Goal: Task Accomplishment & Management: Manage account settings

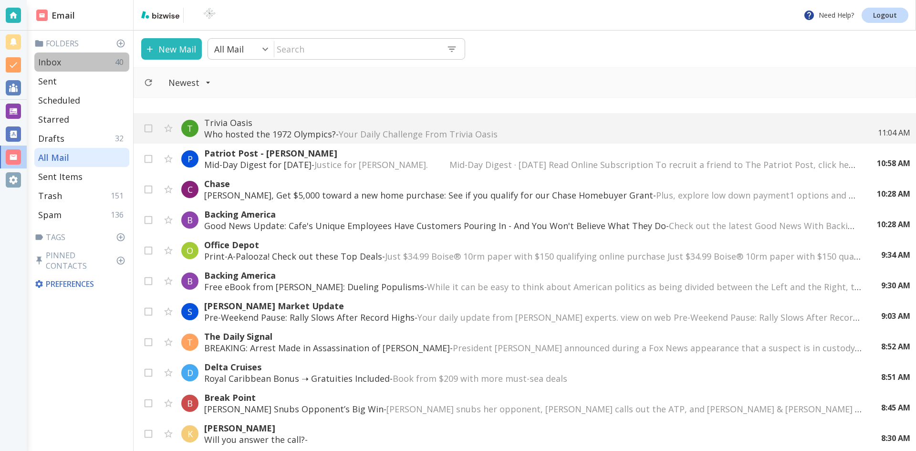
click at [60, 61] on p "Inbox" at bounding box center [49, 61] width 23 height 11
type input "0"
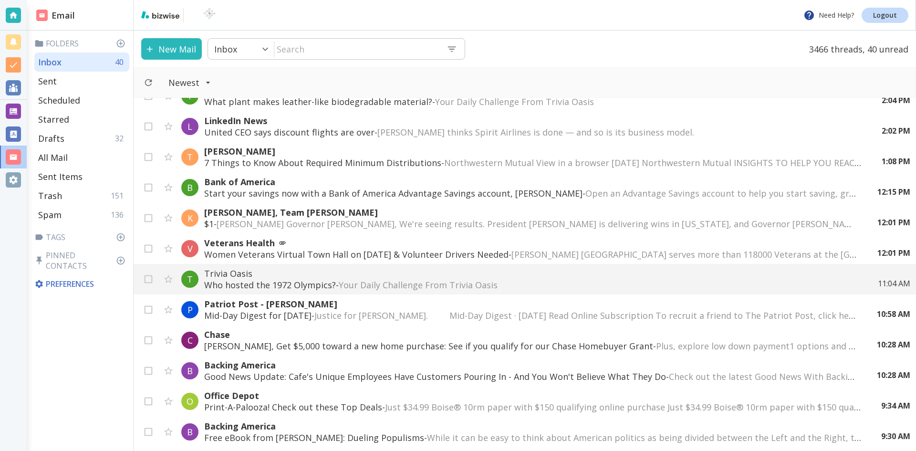
scroll to position [95, 0]
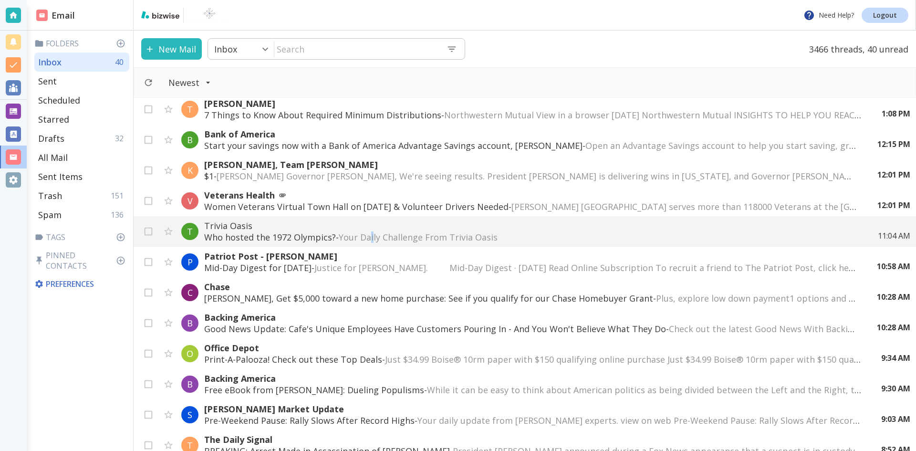
click at [374, 232] on span "Your Daily Challenge From Trivia Oasis ‌ ‌ ‌ ‌ ‌ ‌ ‌ ‌ ‌ ‌ ‌ ‌ ‌ ‌ ‌ ‌ ‌ ‌ ‌ ‌ …" at bounding box center [515, 236] width 352 height 11
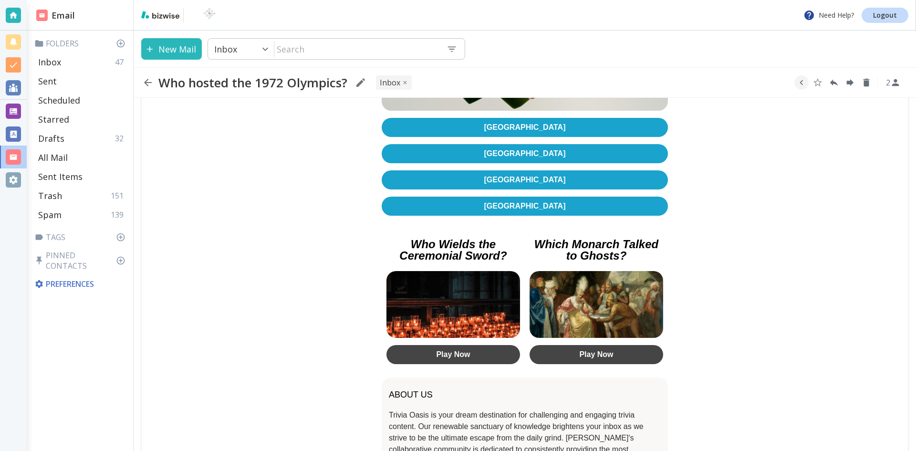
scroll to position [286, 0]
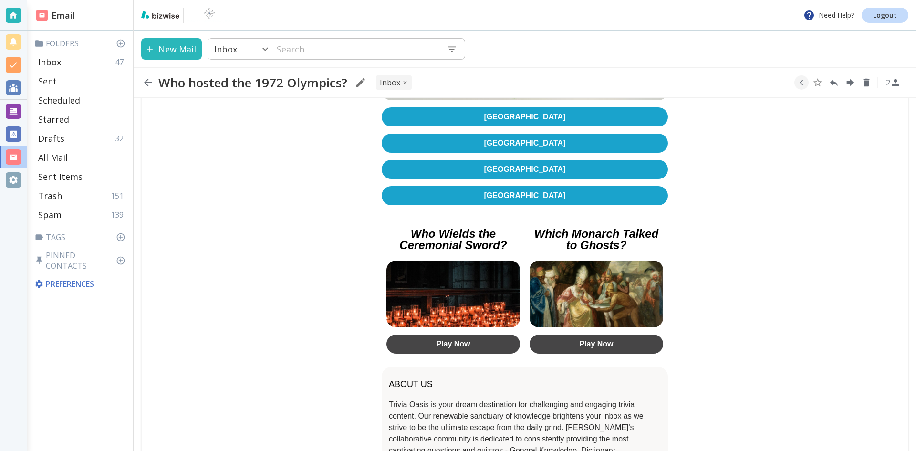
click at [528, 141] on link "[GEOGRAPHIC_DATA]" at bounding box center [525, 143] width 286 height 19
click at [148, 82] on icon "button" at bounding box center [148, 83] width 8 height 8
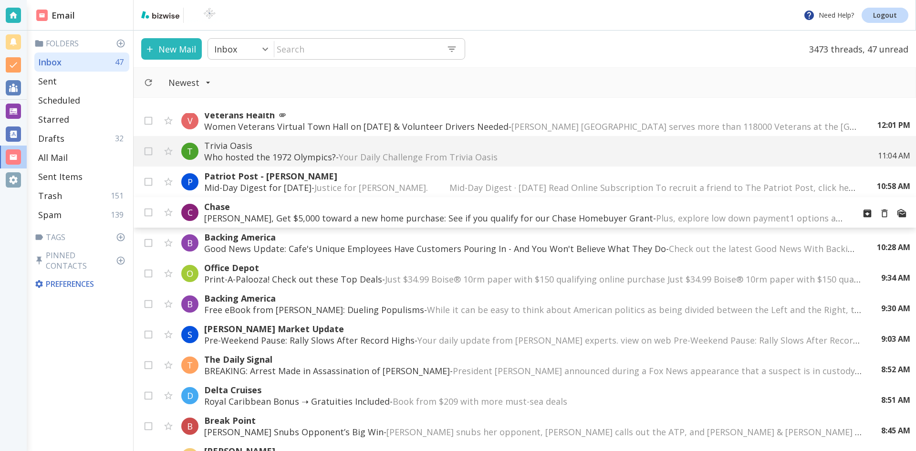
scroll to position [239, 0]
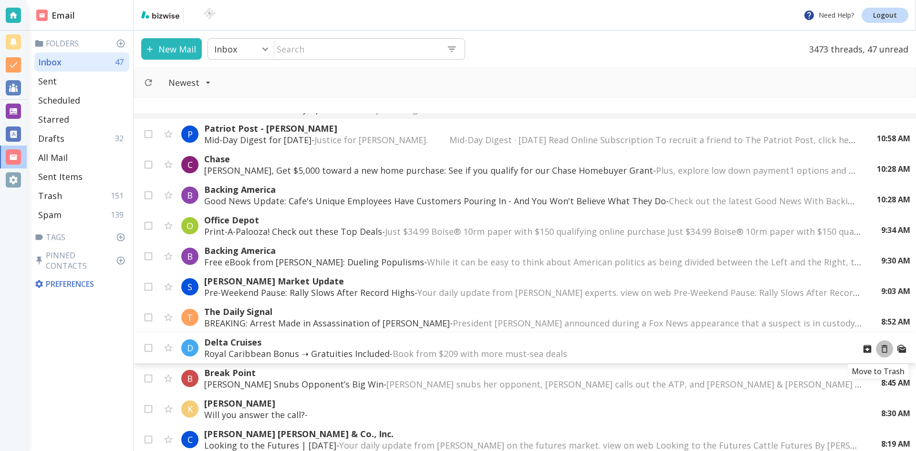
click at [879, 349] on icon "Move to Trash" at bounding box center [884, 349] width 10 height 10
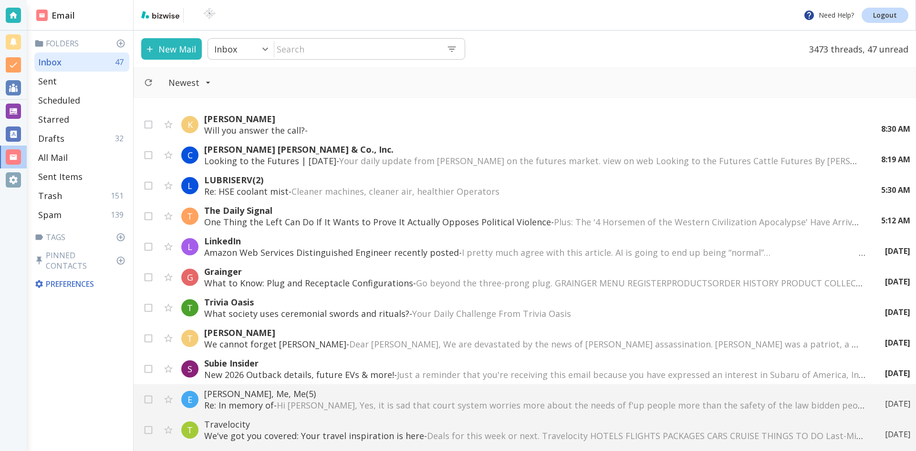
scroll to position [525, 0]
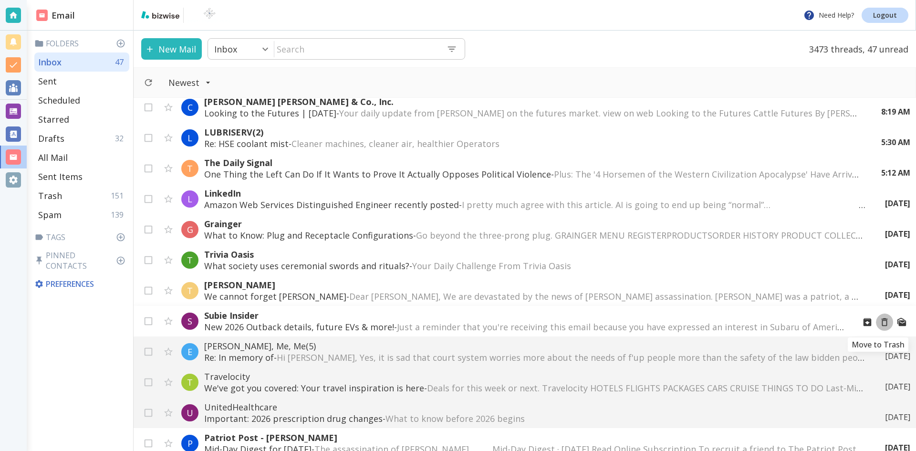
click at [879, 321] on icon "Move to Trash" at bounding box center [884, 322] width 10 height 10
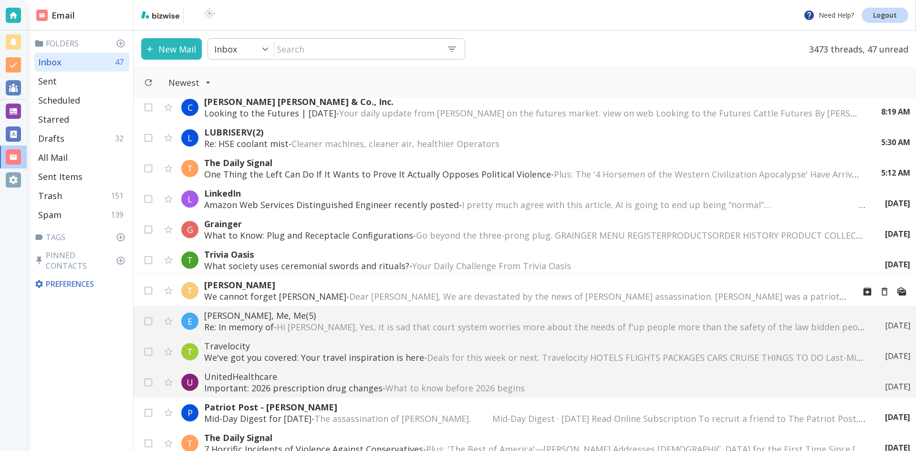
click at [629, 294] on span "Dear [PERSON_NAME], We are devastated by the news of [PERSON_NAME] assassinatio…" at bounding box center [799, 296] width 901 height 11
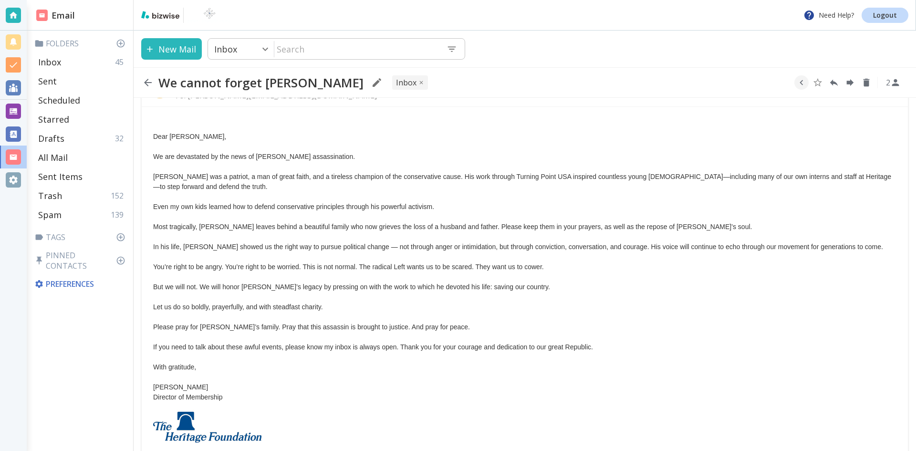
scroll to position [48, 0]
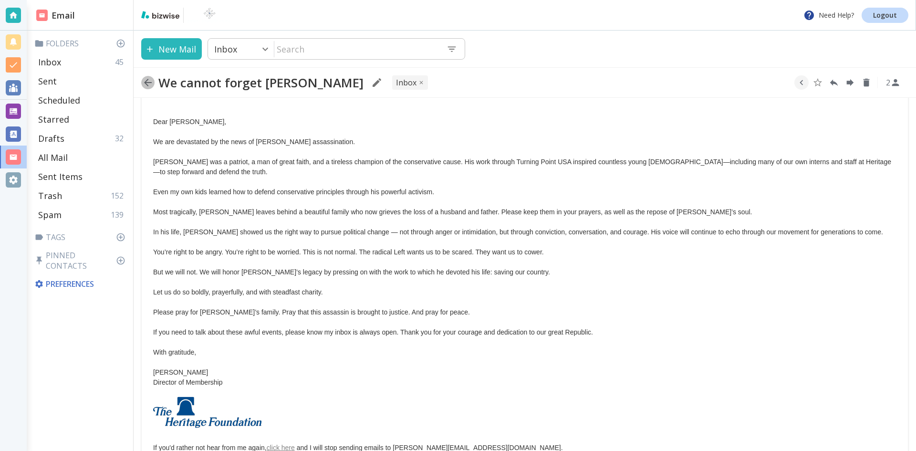
click at [148, 81] on icon "button" at bounding box center [147, 82] width 11 height 11
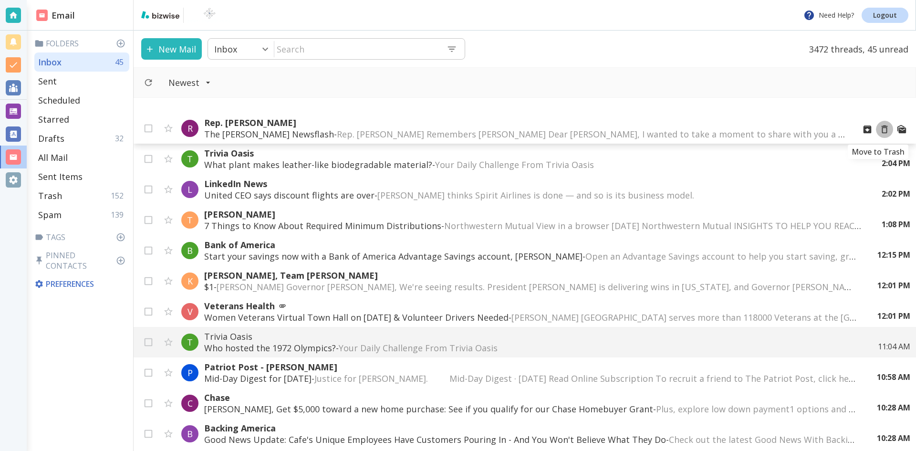
click at [879, 128] on icon "Move to Trash" at bounding box center [884, 129] width 10 height 10
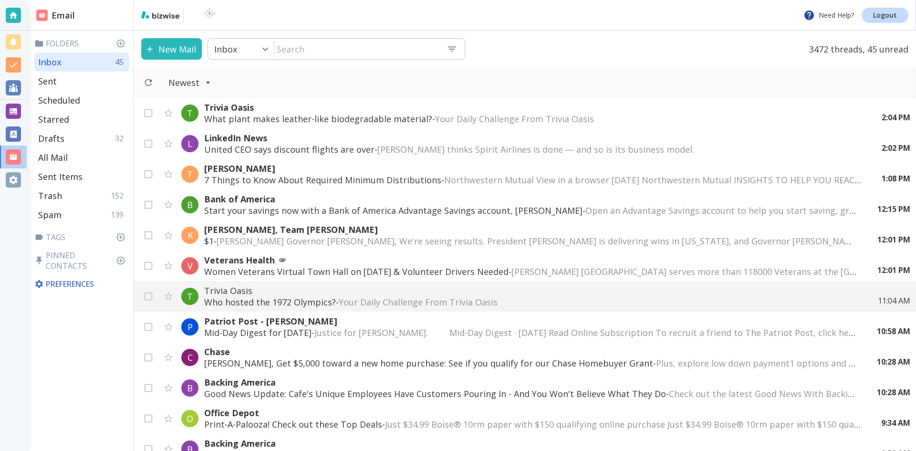
click at [403, 118] on p "What plant makes leather-like biodegradable material? - Your Daily Challenge Fr…" at bounding box center [533, 118] width 658 height 11
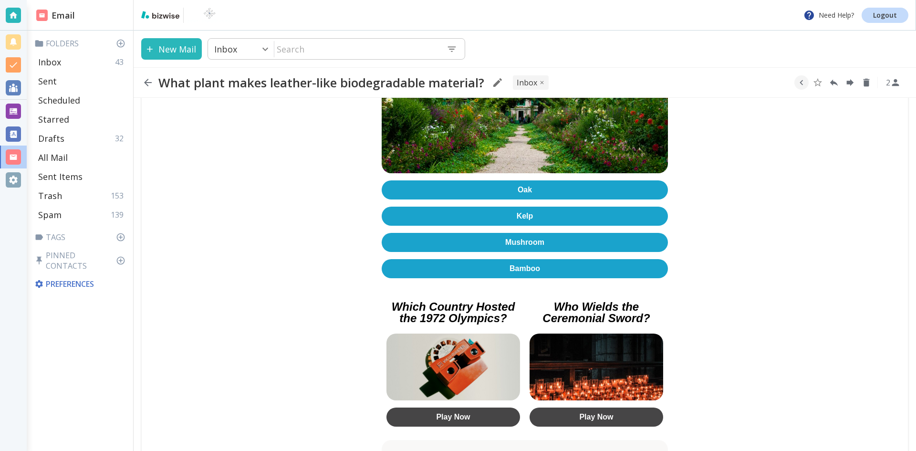
scroll to position [239, 0]
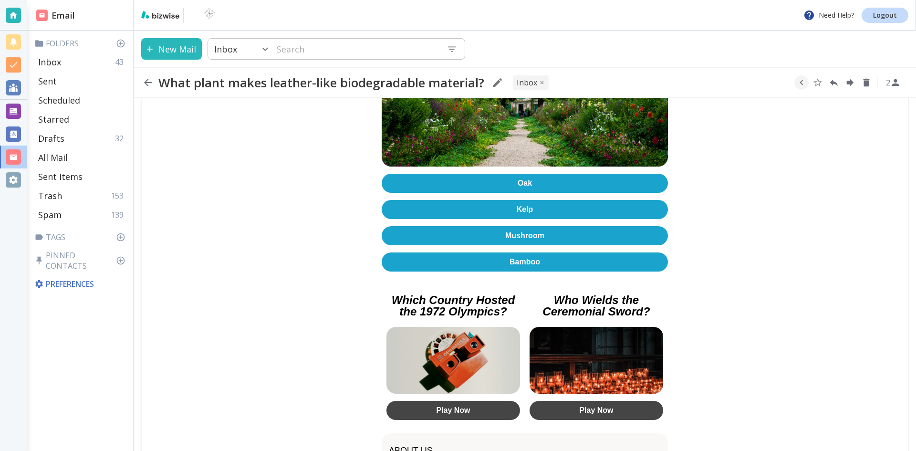
click at [522, 204] on link "Kelp" at bounding box center [525, 209] width 286 height 19
click at [147, 82] on icon "button" at bounding box center [147, 82] width 11 height 11
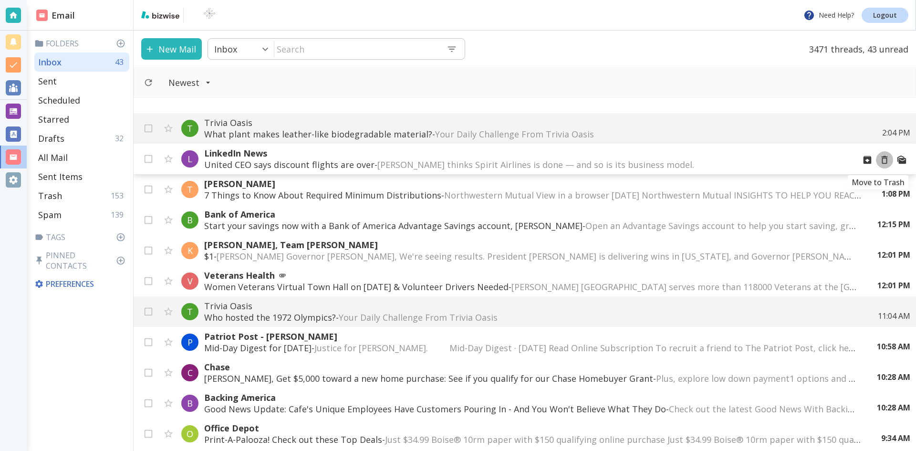
click at [882, 158] on icon "Move to Trash" at bounding box center [885, 160] width 6 height 8
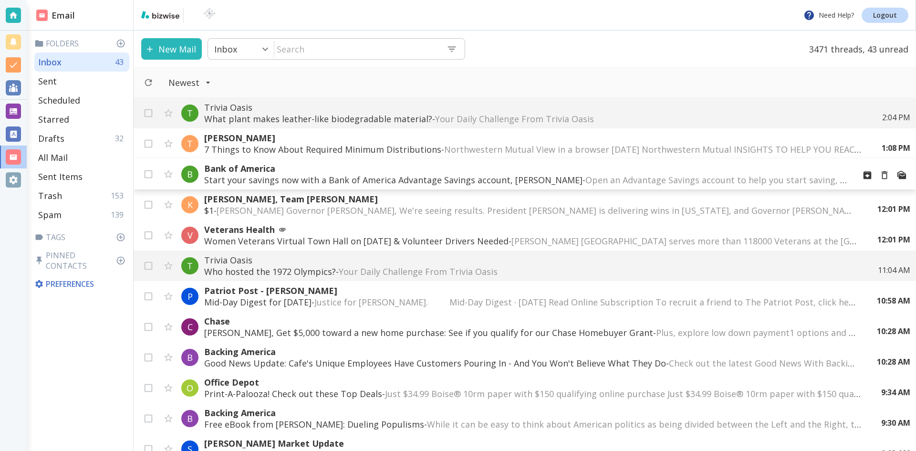
click at [462, 178] on p "Start your savings now with a Bank of America Advantage Savings account, [PERSO…" at bounding box center [525, 179] width 643 height 11
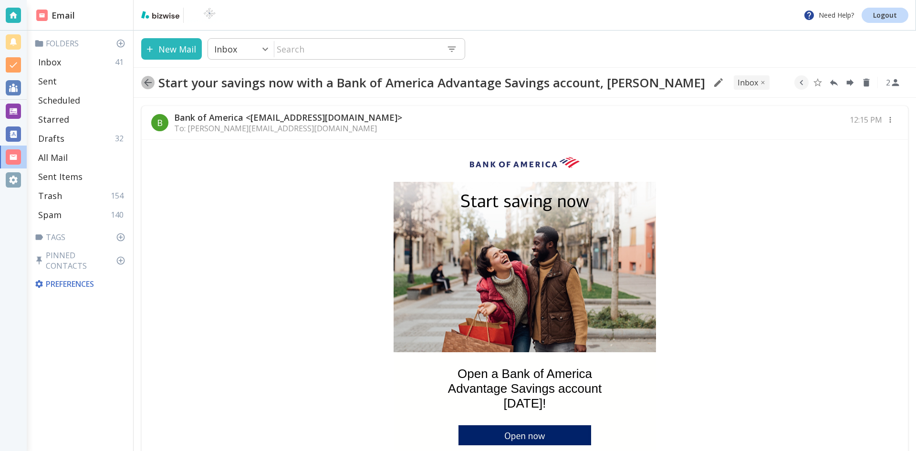
click at [146, 81] on icon "button" at bounding box center [148, 83] width 8 height 8
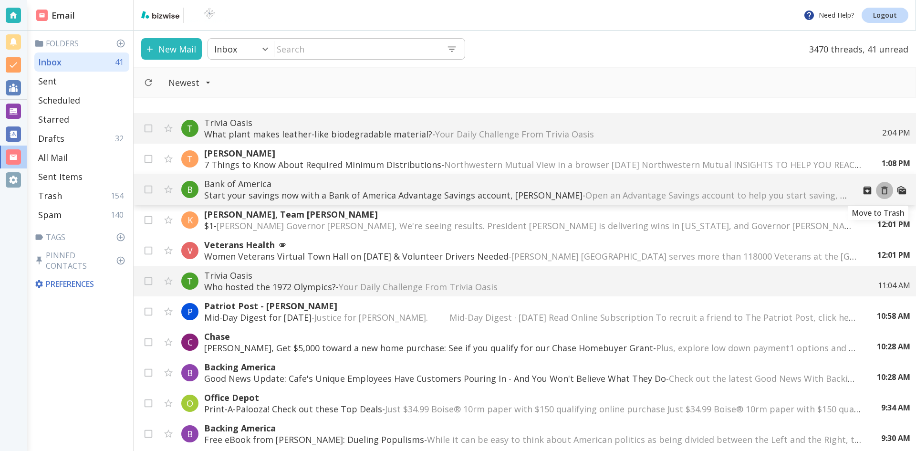
click at [879, 190] on icon "Move to Trash" at bounding box center [884, 190] width 10 height 10
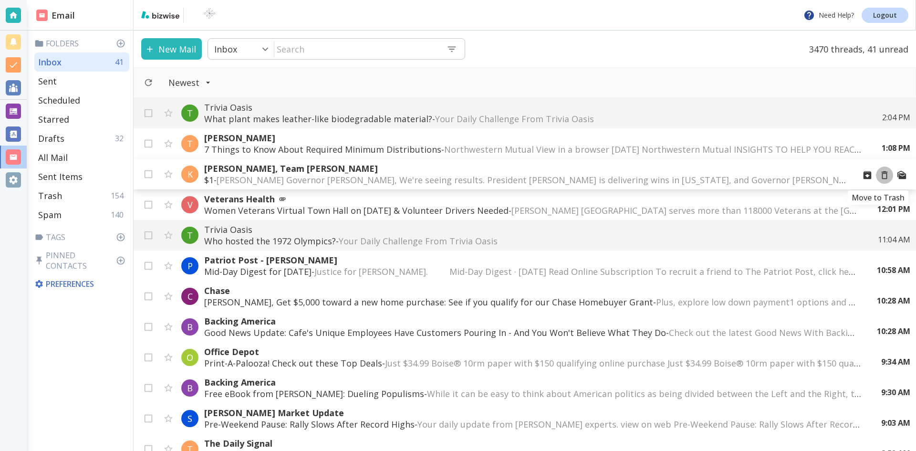
click at [879, 174] on icon "Move to Trash" at bounding box center [884, 175] width 10 height 10
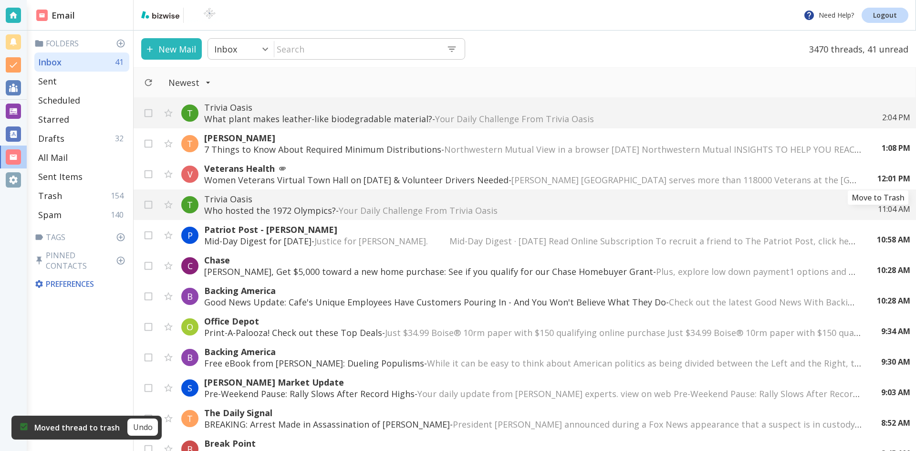
click at [0, 0] on icon "Move to Trash" at bounding box center [0, 0] width 0 height 0
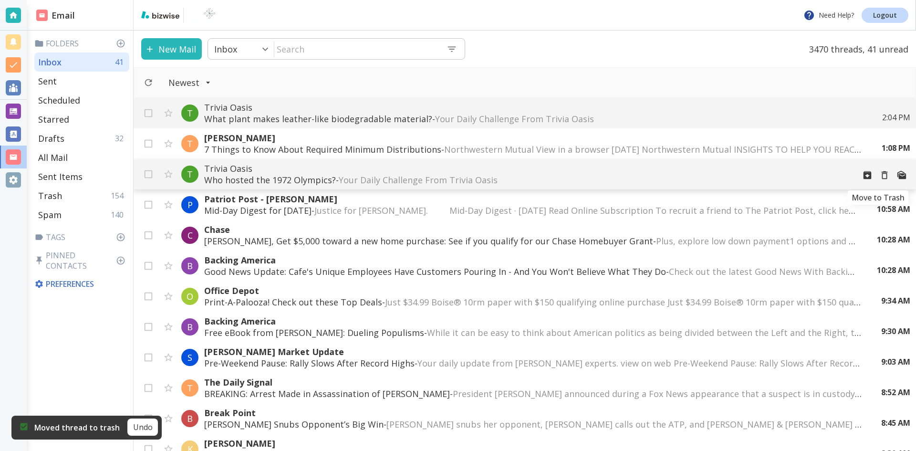
click at [879, 176] on icon "Move to Trash" at bounding box center [884, 175] width 10 height 10
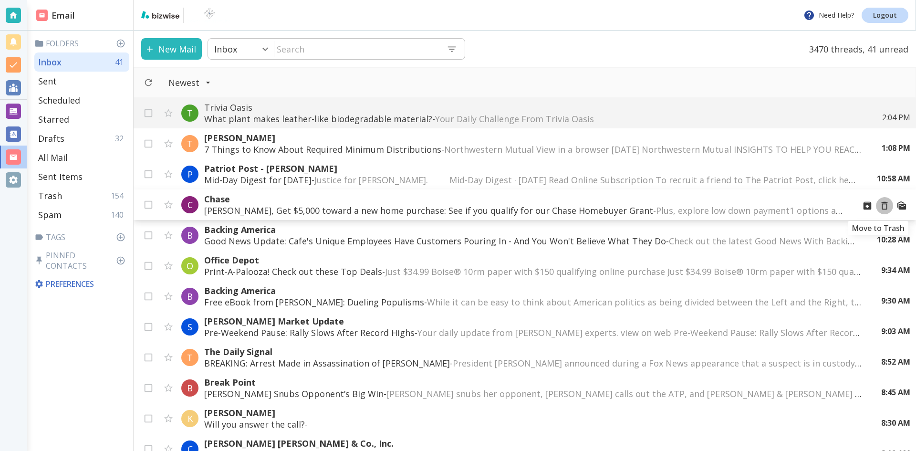
click at [879, 205] on icon "Move to Trash" at bounding box center [884, 205] width 10 height 10
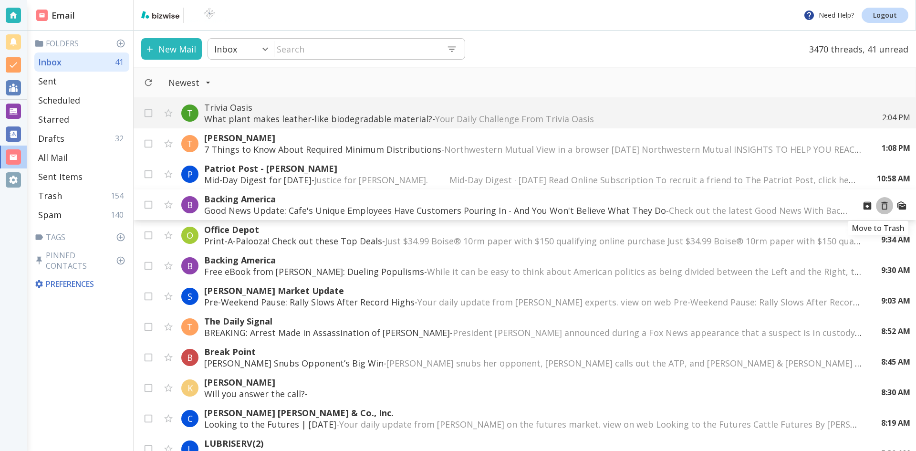
click at [879, 205] on icon "Move to Trash" at bounding box center [884, 205] width 10 height 10
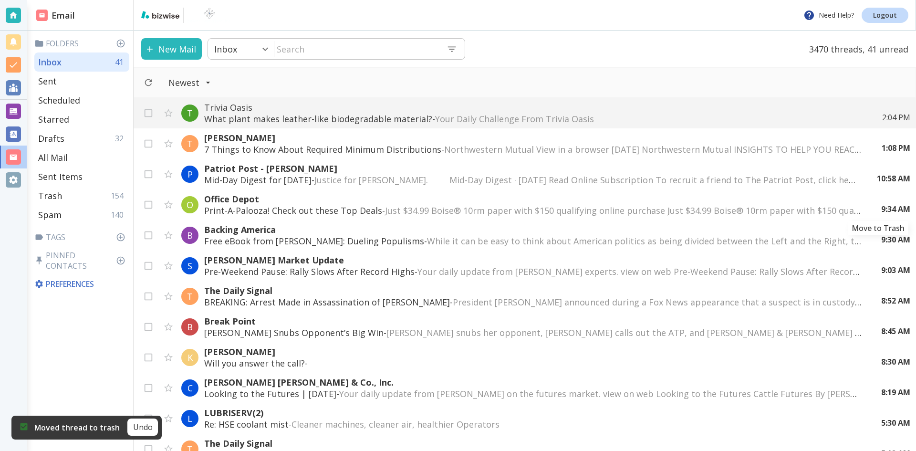
click at [0, 0] on icon "Move to Trash" at bounding box center [0, 0] width 0 height 0
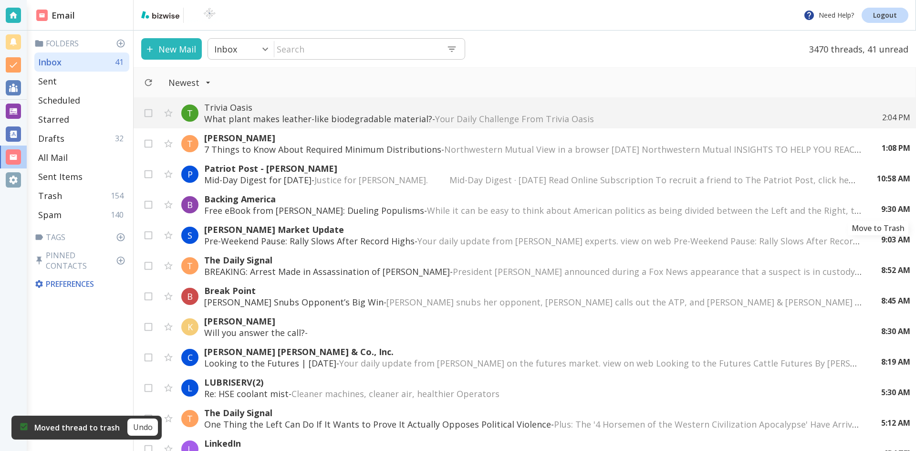
click at [0, 0] on icon "Move to Trash" at bounding box center [0, 0] width 0 height 0
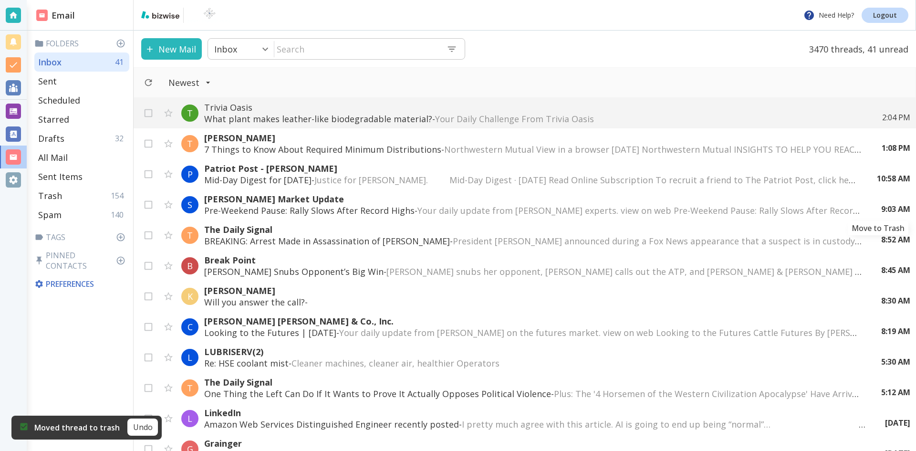
click at [0, 0] on icon "Move to Trash" at bounding box center [0, 0] width 0 height 0
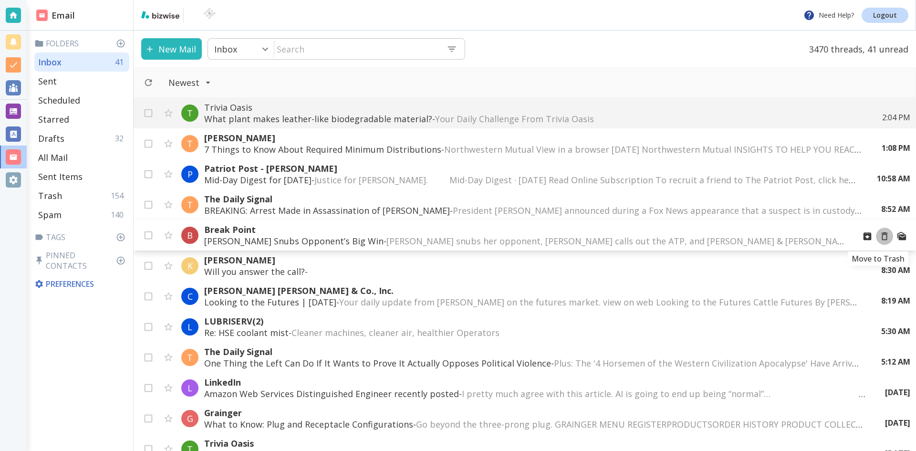
click at [879, 235] on icon "Move to Trash" at bounding box center [884, 236] width 10 height 10
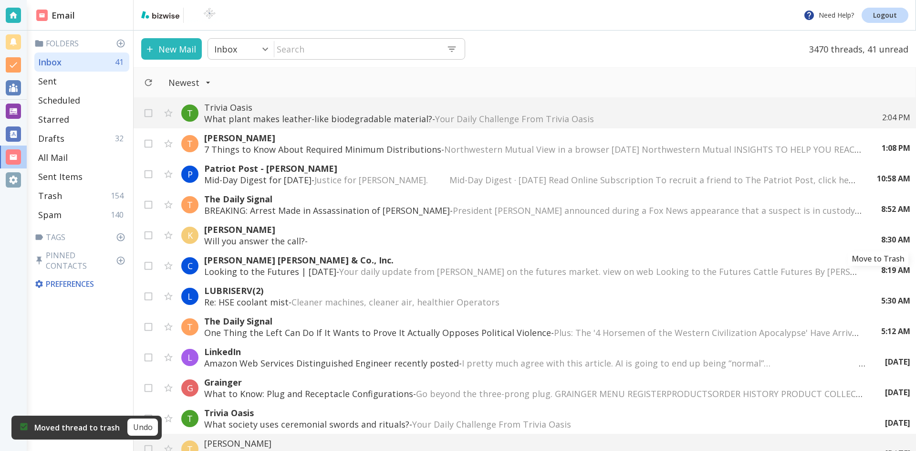
click at [0, 0] on icon "Move to Trash" at bounding box center [0, 0] width 0 height 0
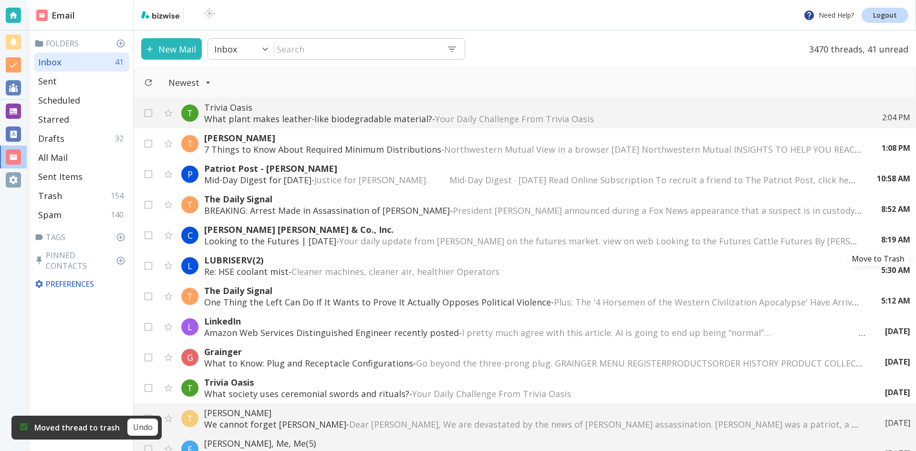
click at [0, 0] on icon "Move to Trash" at bounding box center [0, 0] width 0 height 0
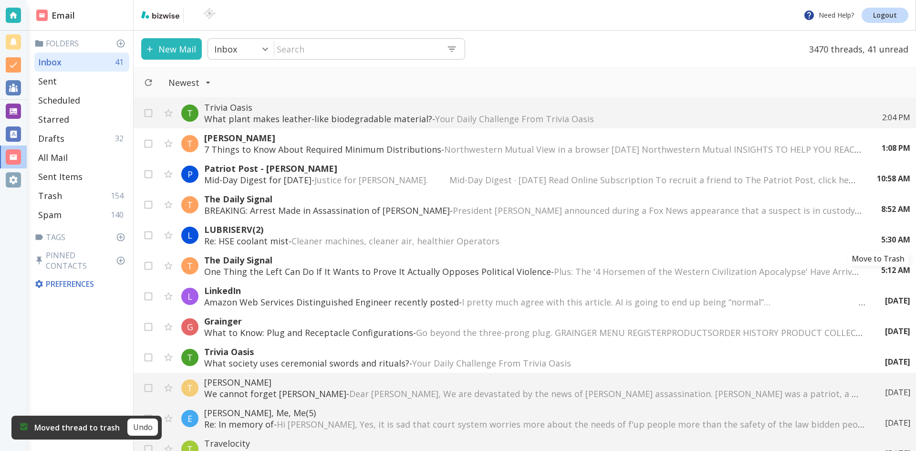
click at [0, 0] on icon "Move to Trash" at bounding box center [0, 0] width 0 height 0
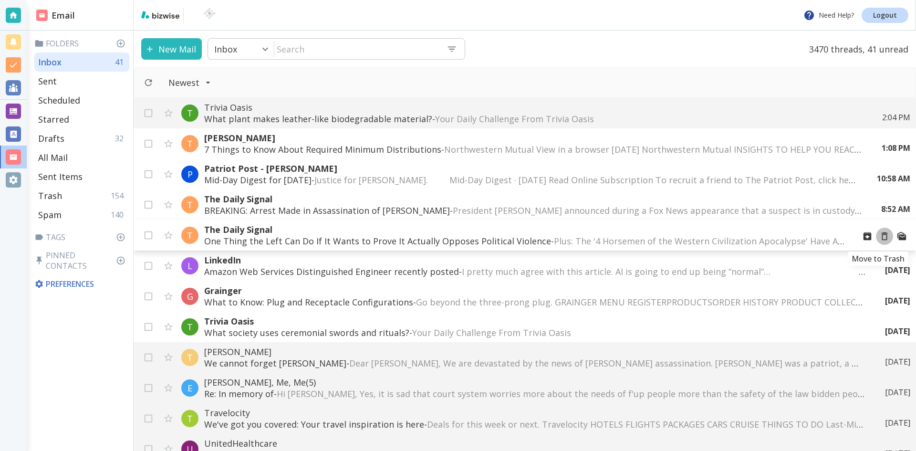
click at [879, 236] on icon "Move to Trash" at bounding box center [884, 236] width 10 height 10
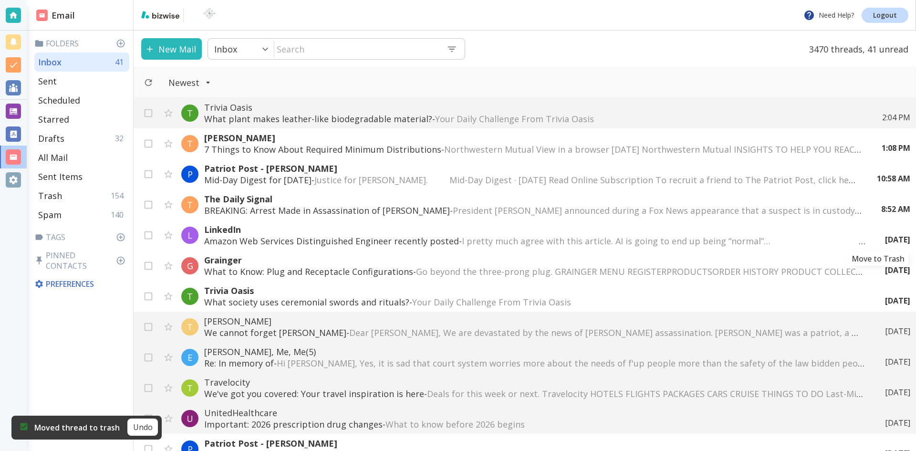
click at [0, 0] on icon "Move to Trash" at bounding box center [0, 0] width 0 height 0
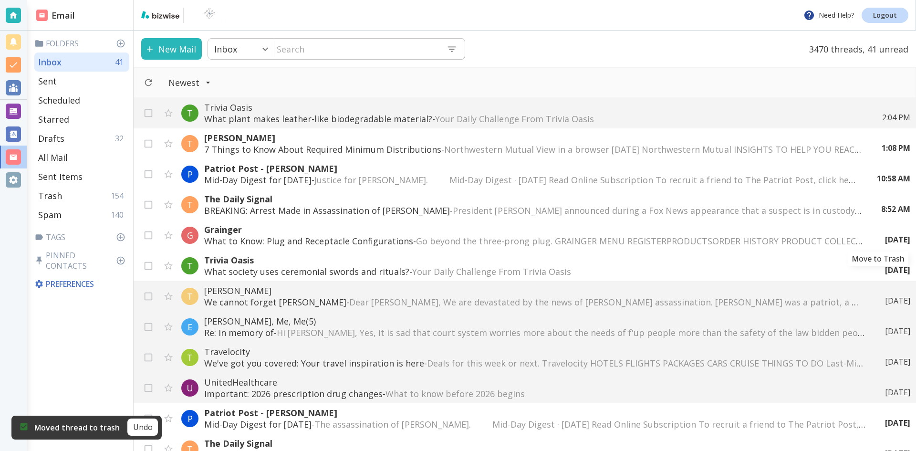
click at [0, 0] on icon "Move to Trash" at bounding box center [0, 0] width 0 height 0
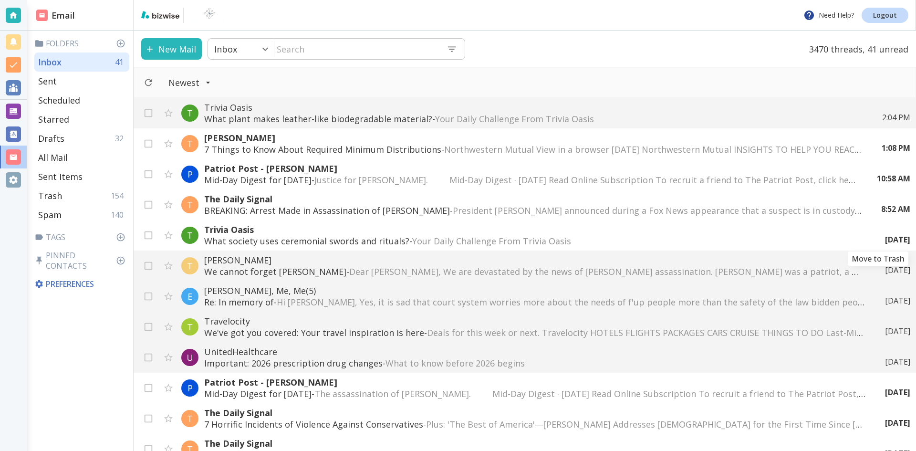
click at [878, 236] on div "[DATE]" at bounding box center [894, 239] width 33 height 10
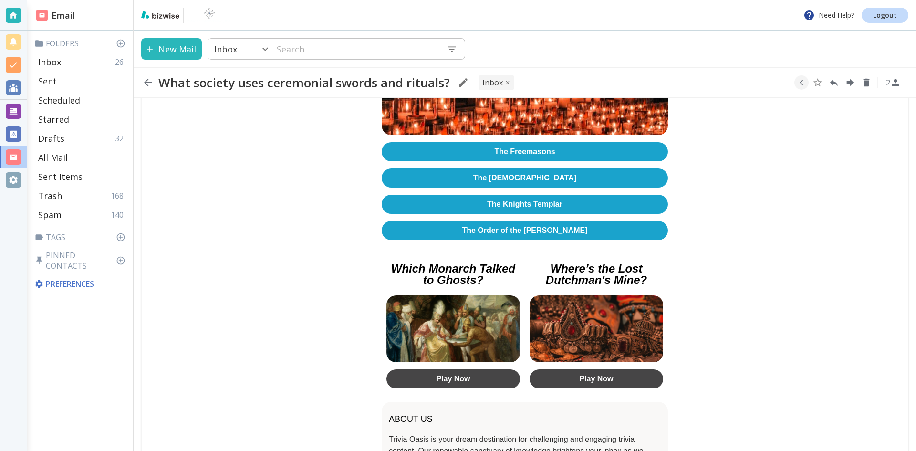
scroll to position [286, 0]
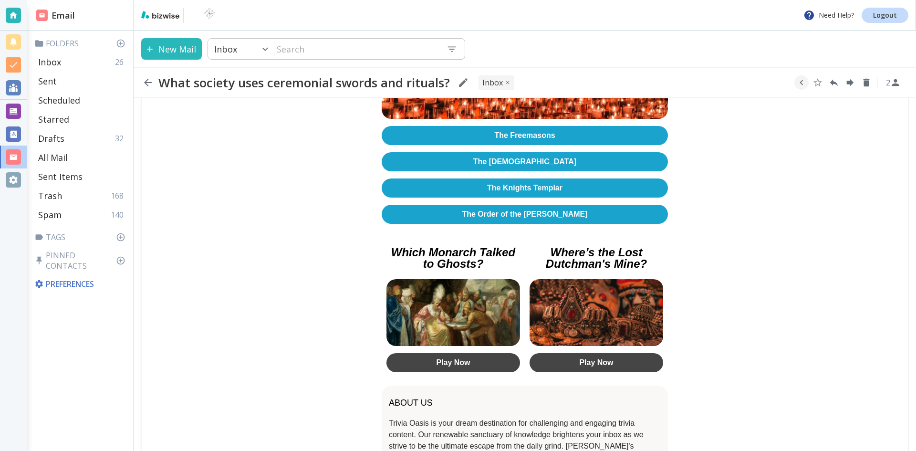
click at [505, 211] on link "The Order of the [PERSON_NAME]" at bounding box center [525, 214] width 286 height 19
click at [149, 80] on icon "button" at bounding box center [147, 82] width 11 height 11
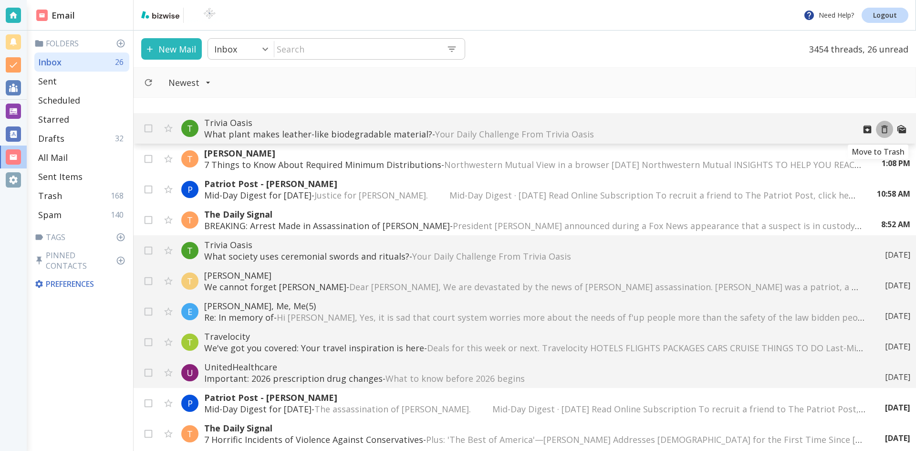
click at [879, 130] on icon "Move to Trash" at bounding box center [884, 129] width 10 height 10
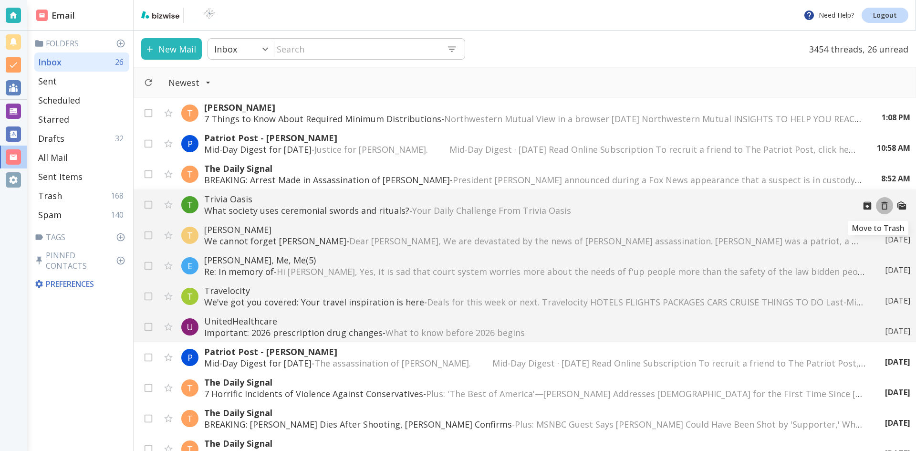
click at [879, 205] on icon "Move to Trash" at bounding box center [884, 205] width 10 height 10
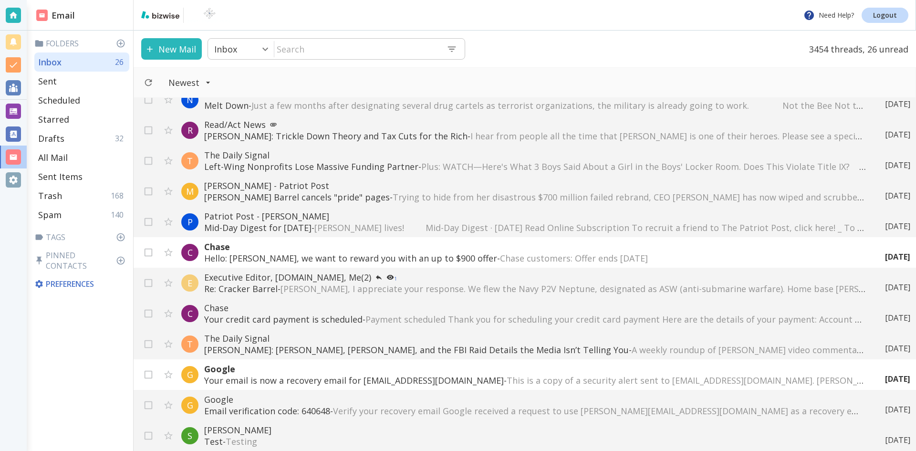
scroll to position [668, 0]
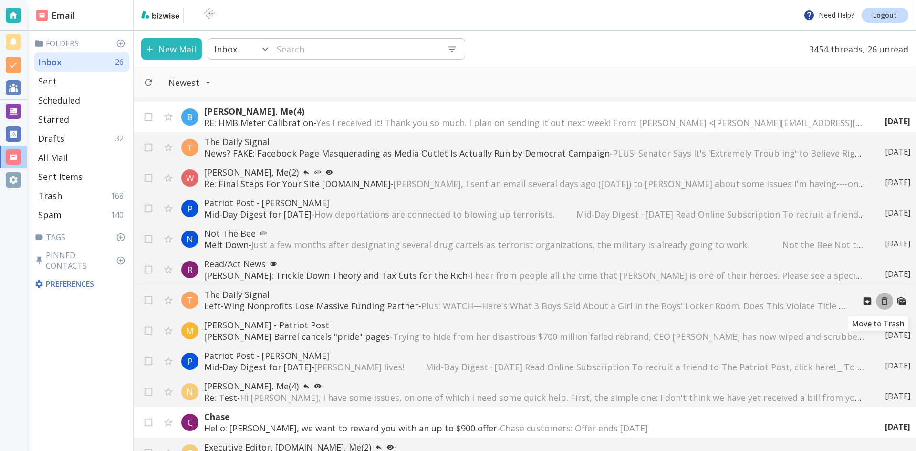
click at [879, 302] on icon "Move to Trash" at bounding box center [884, 301] width 10 height 10
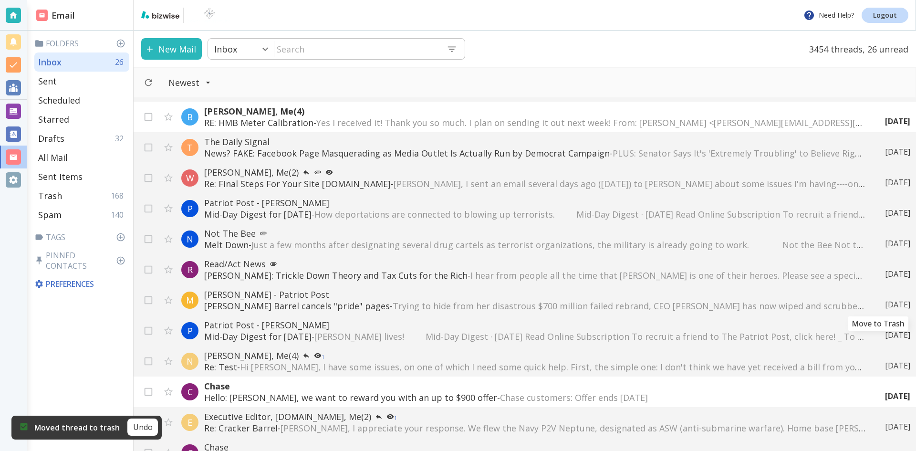
click at [0, 0] on icon "Move to Trash" at bounding box center [0, 0] width 0 height 0
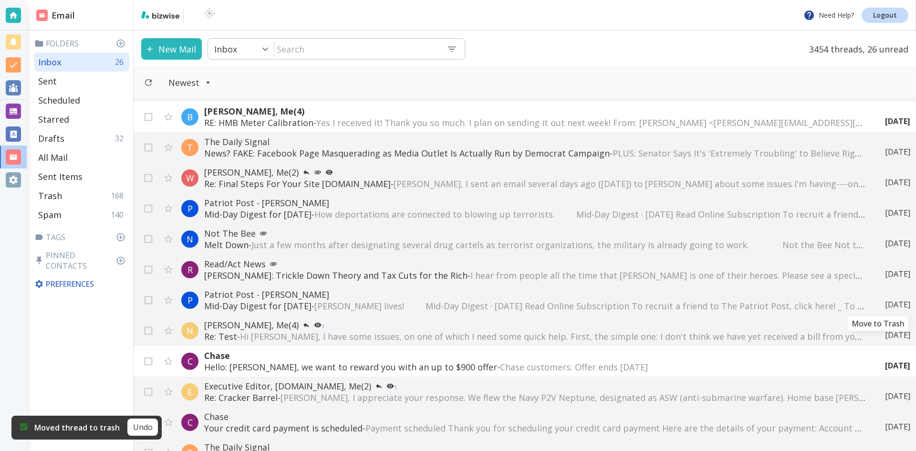
click at [0, 0] on icon "Move to Trash" at bounding box center [0, 0] width 0 height 0
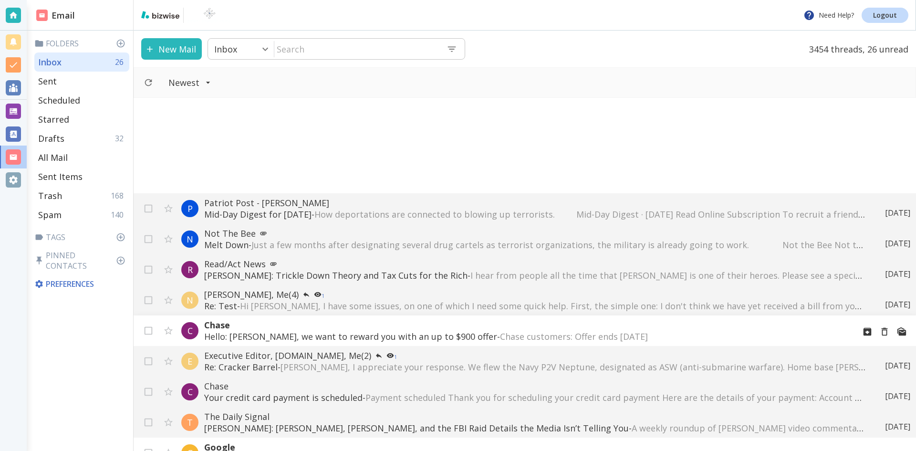
scroll to position [859, 0]
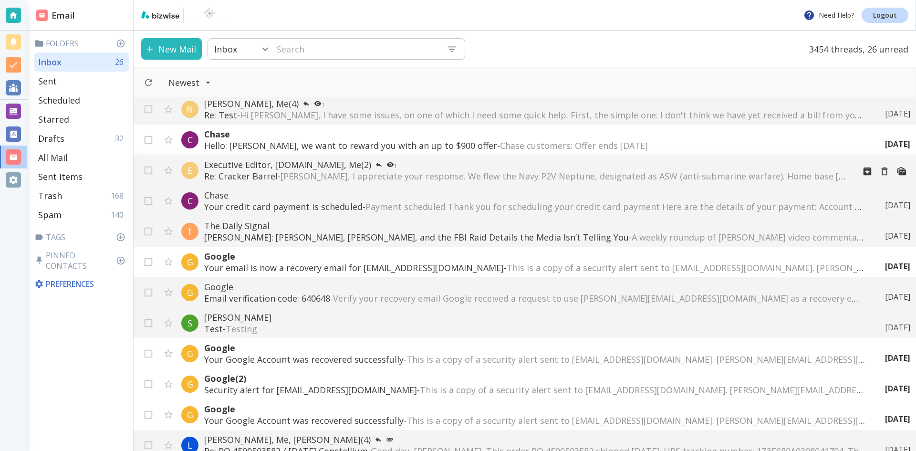
click at [737, 174] on span "[PERSON_NAME], I appreciate your response. We flew the Navy P2V Neptune, design…" at bounding box center [766, 175] width 970 height 11
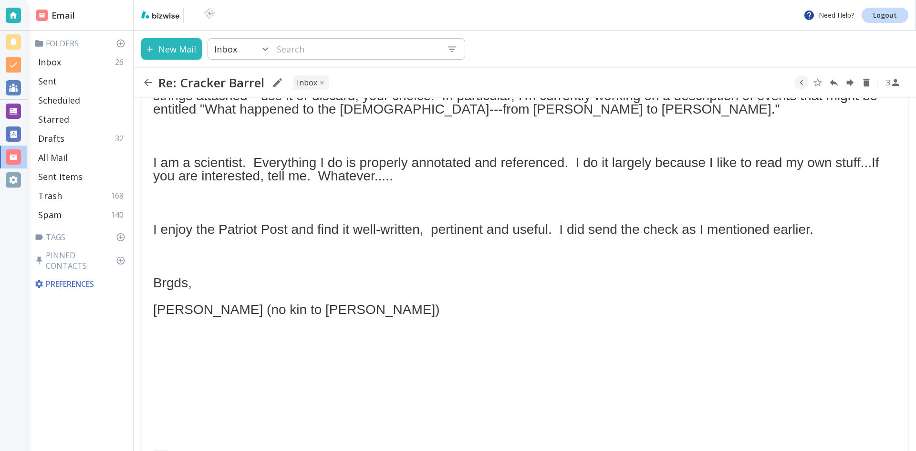
scroll to position [382, 0]
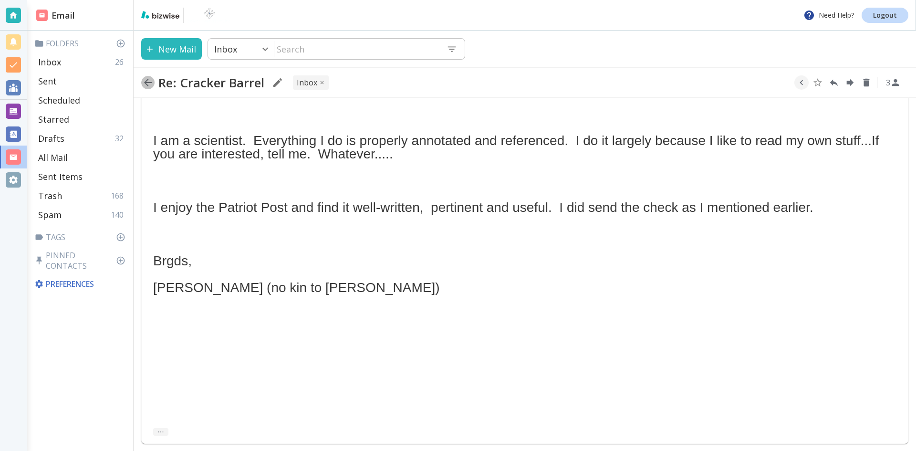
click at [148, 81] on icon "button" at bounding box center [147, 82] width 11 height 11
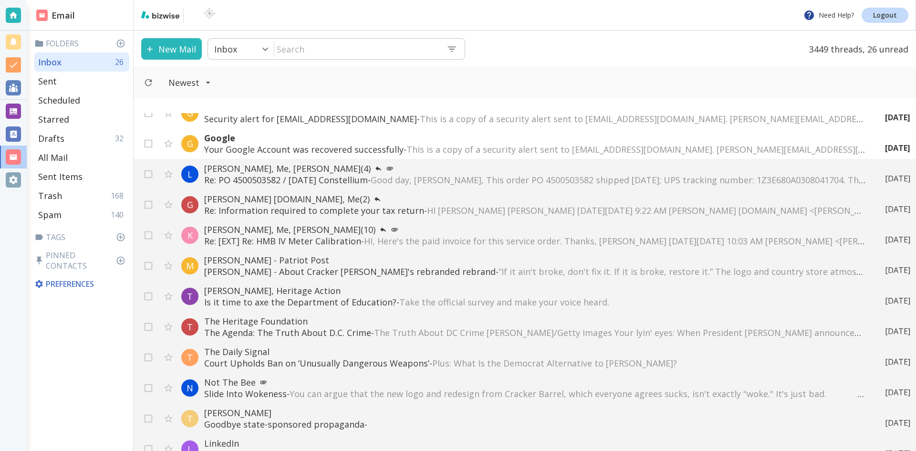
scroll to position [1193, 0]
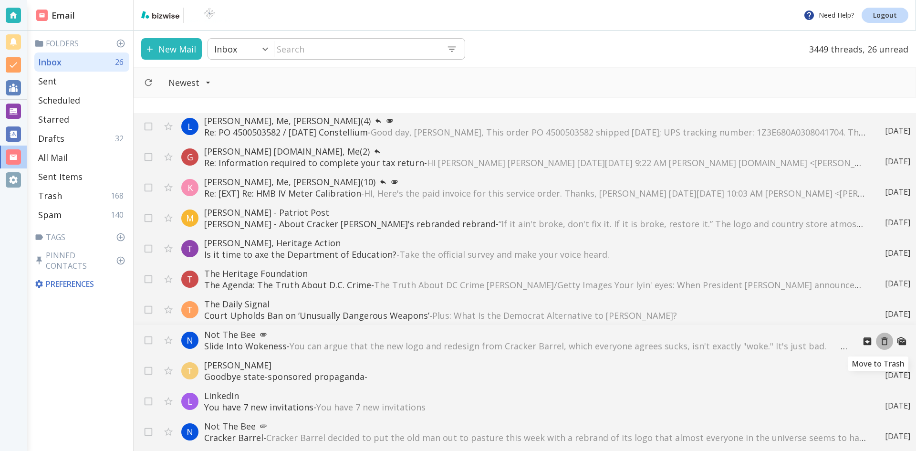
click at [879, 342] on icon "Move to Trash" at bounding box center [884, 341] width 10 height 10
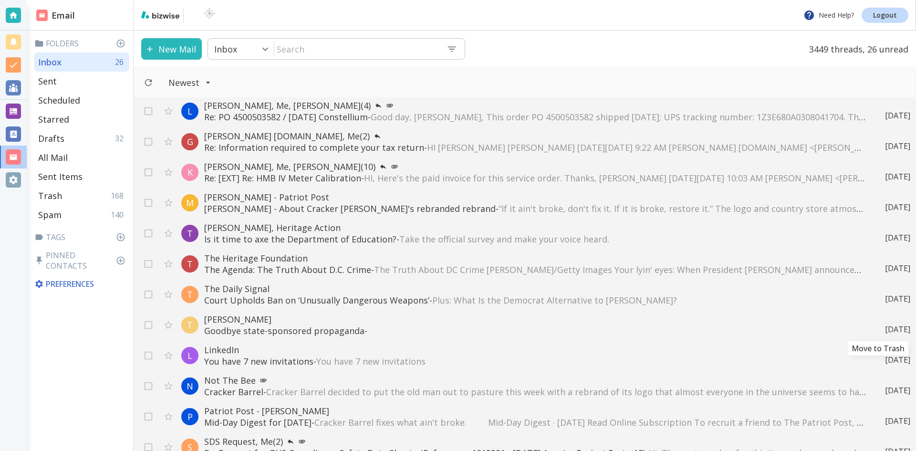
click at [0, 0] on icon "Move to Trash" at bounding box center [0, 0] width 0 height 0
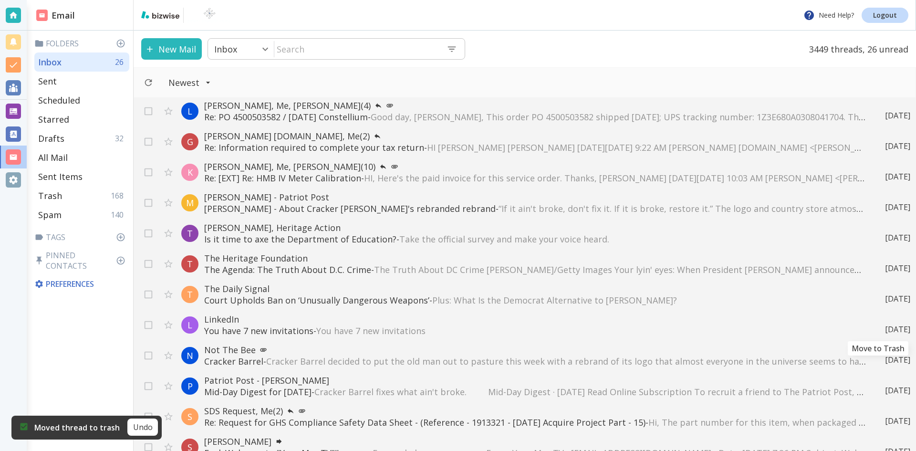
click at [0, 0] on icon "Move to Trash" at bounding box center [0, 0] width 0 height 0
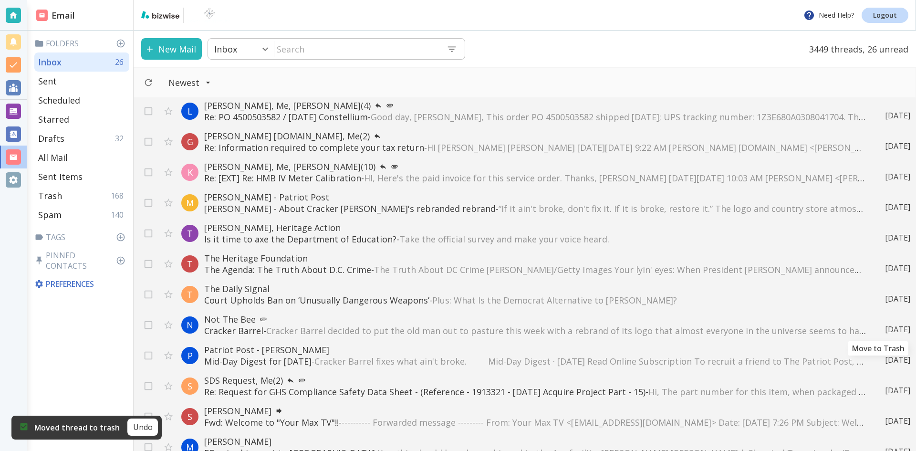
click at [0, 0] on icon "Move to Trash" at bounding box center [0, 0] width 0 height 0
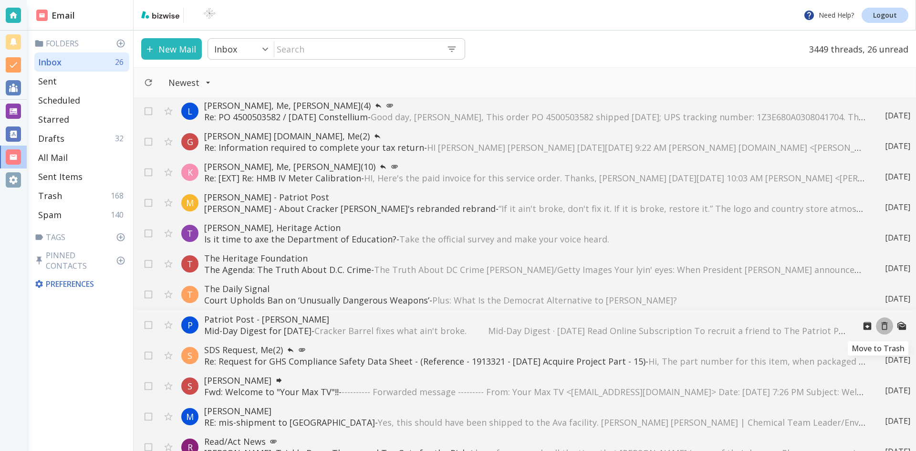
click at [879, 325] on icon "Move to Trash" at bounding box center [884, 326] width 10 height 10
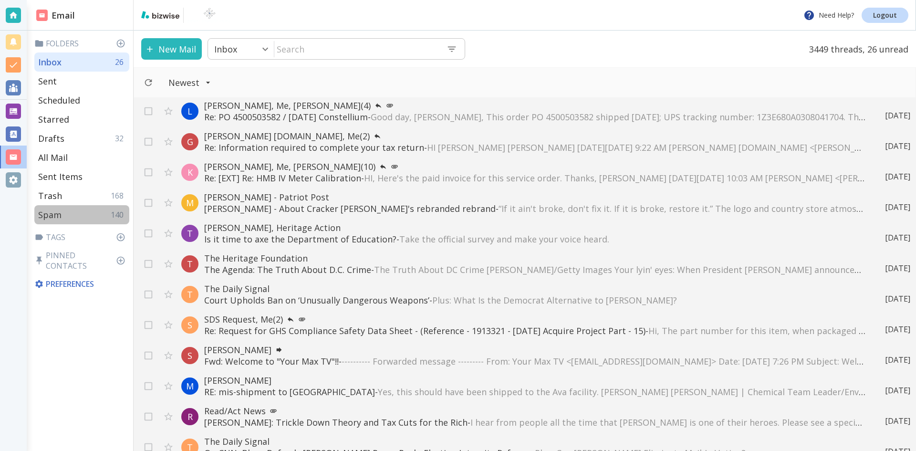
click at [54, 213] on p "Spam" at bounding box center [49, 214] width 23 height 11
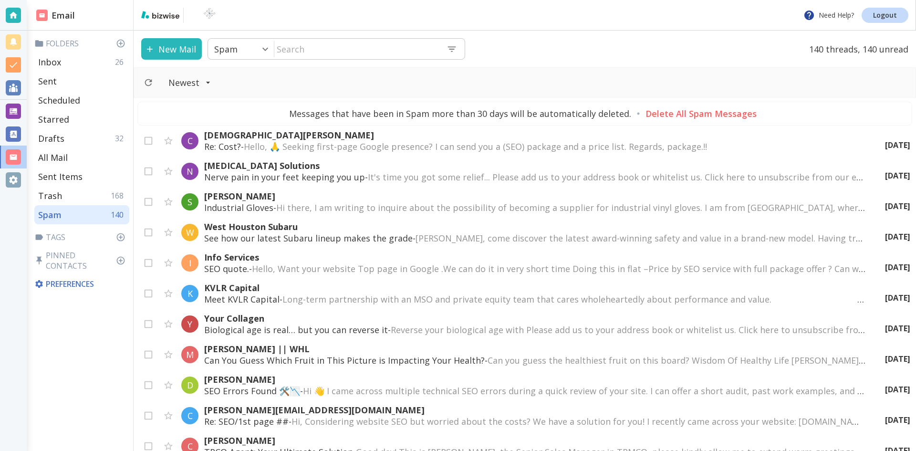
scroll to position [3954, 0]
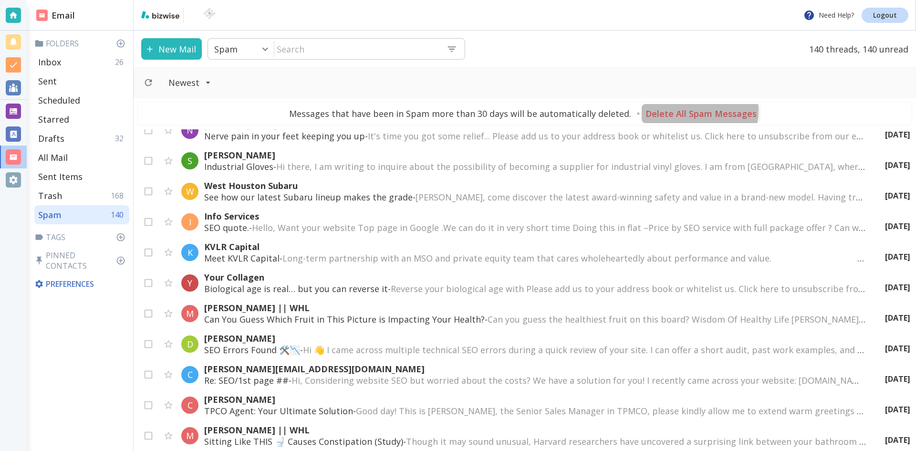
click at [692, 110] on p "Delete All Spam Messages" at bounding box center [701, 113] width 111 height 11
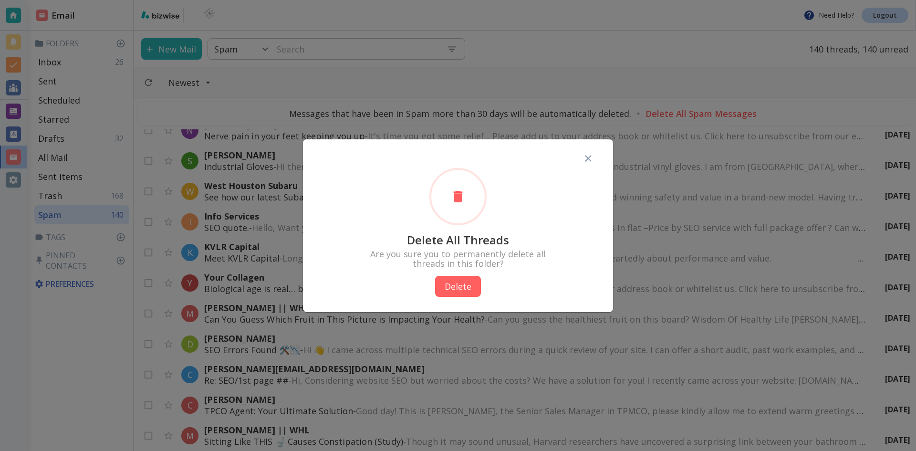
click at [451, 283] on button "Delete" at bounding box center [458, 286] width 46 height 21
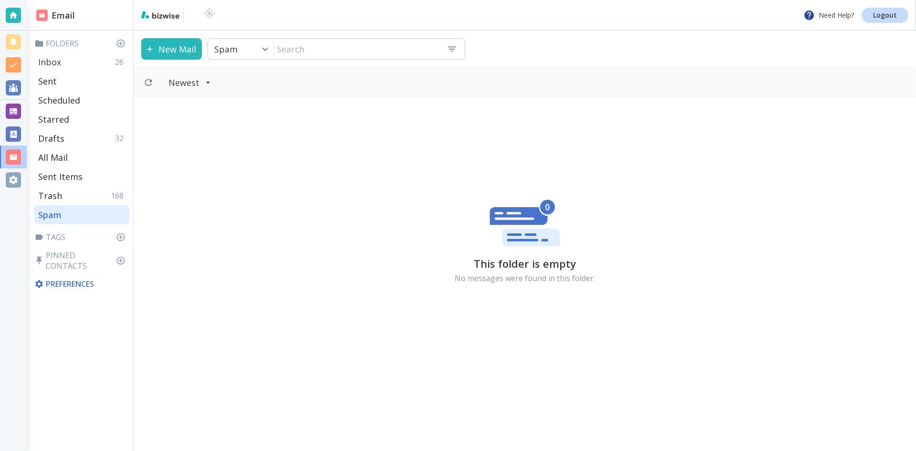
click at [55, 60] on p "Inbox" at bounding box center [49, 61] width 23 height 11
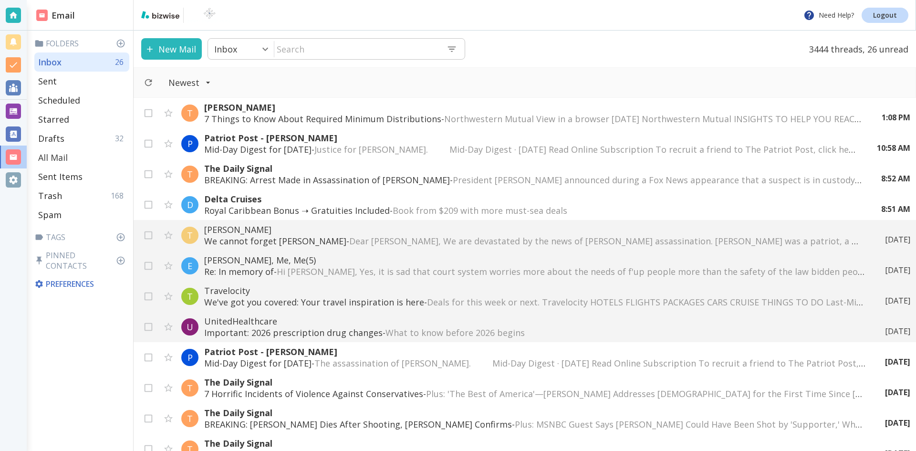
click at [58, 155] on p "All Mail" at bounding box center [53, 157] width 30 height 11
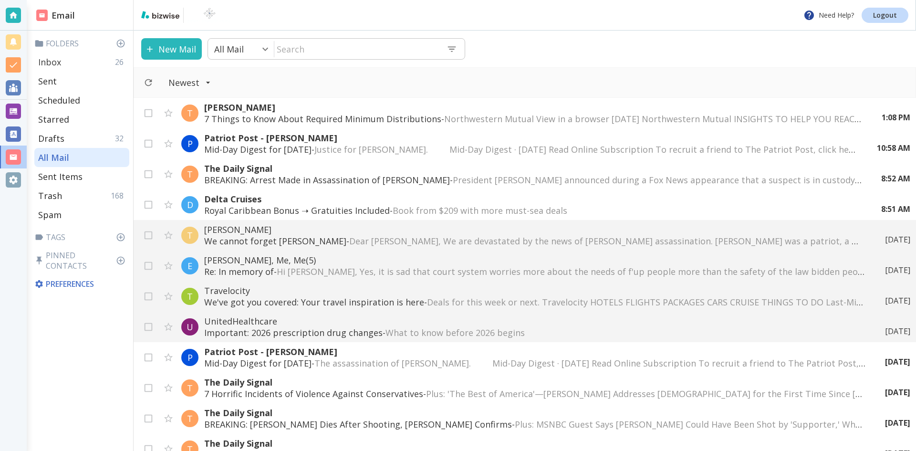
click at [51, 61] on p "Inbox" at bounding box center [49, 61] width 23 height 11
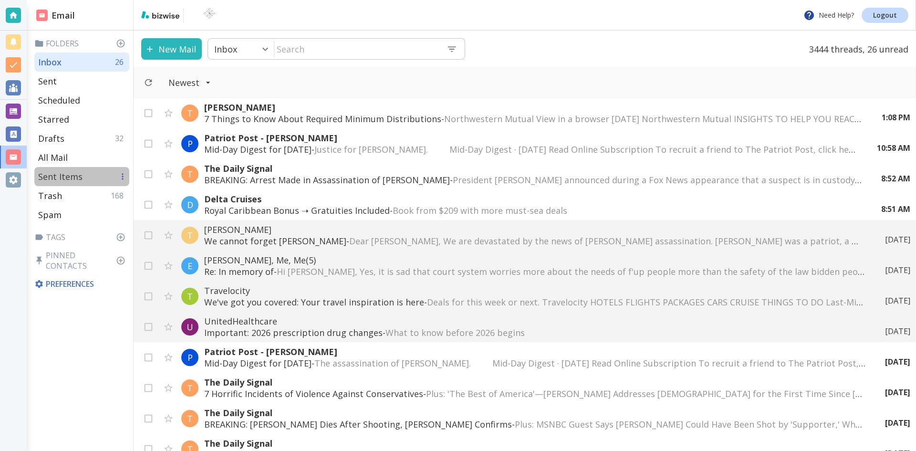
click at [64, 175] on p "Sent Items" at bounding box center [60, 176] width 44 height 11
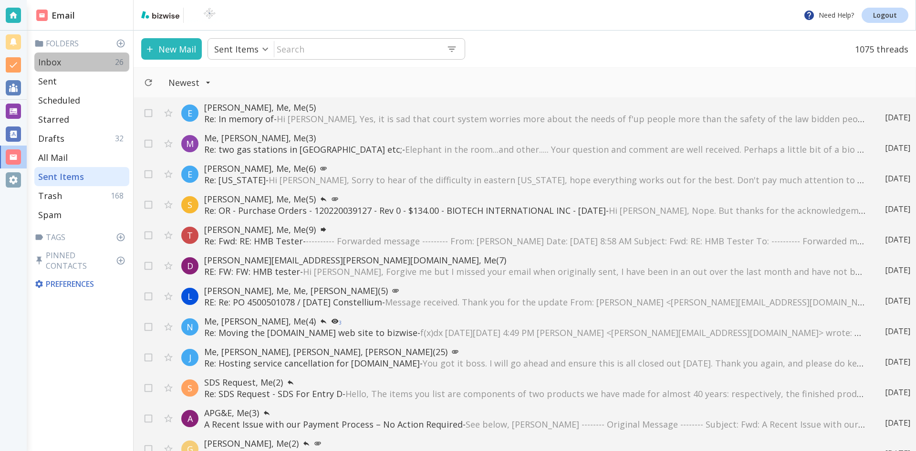
click at [51, 61] on p "Inbox" at bounding box center [49, 61] width 23 height 11
type input "0"
